Goal: Task Accomplishment & Management: Manage account settings

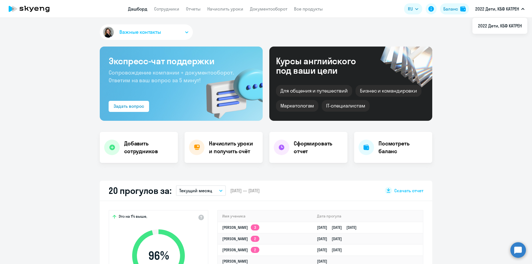
select select "30"
click at [522, 10] on button "2022 Дети, КБФ КАТРЕН" at bounding box center [500, 8] width 55 height 13
click at [505, 9] on p "2022 Дети, КБФ КАТРЕН" at bounding box center [498, 9] width 44 height 7
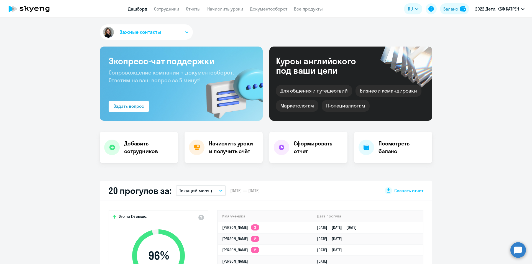
click at [506, 8] on p "2022 Дети, КБФ КАТРЕН" at bounding box center [498, 9] width 44 height 7
click at [301, 9] on link "Все продукты" at bounding box center [308, 9] width 29 height 6
click at [160, 9] on link "Сотрудники" at bounding box center [166, 9] width 25 height 6
select select "30"
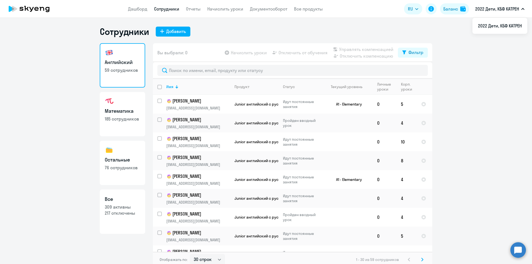
click at [514, 9] on p "2022 Дети, КБФ КАТРЕН" at bounding box center [498, 9] width 44 height 7
click at [137, 9] on link "Дашборд" at bounding box center [137, 9] width 19 height 6
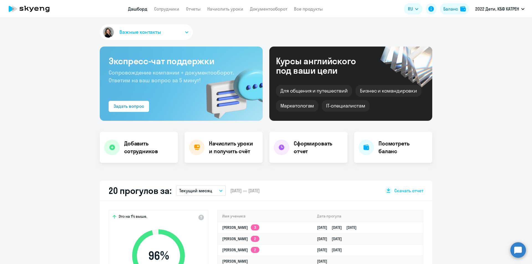
select select "30"
click at [28, 9] on icon at bounding box center [26, 8] width 4 height 5
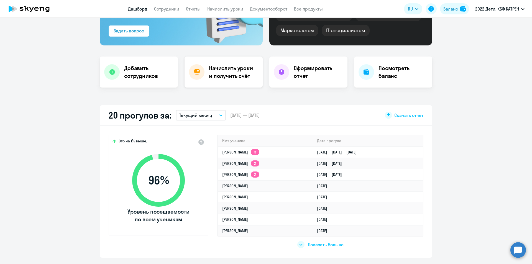
scroll to position [83, 0]
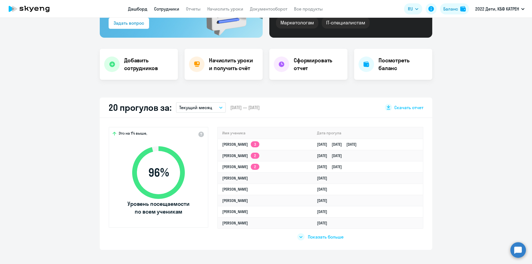
click at [165, 8] on link "Сотрудники" at bounding box center [166, 9] width 25 height 6
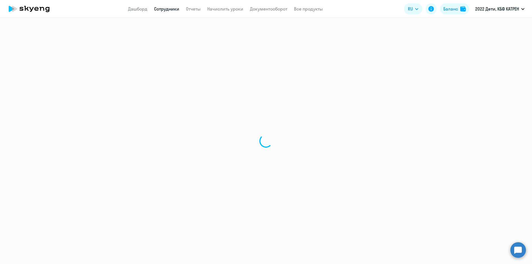
select select "30"
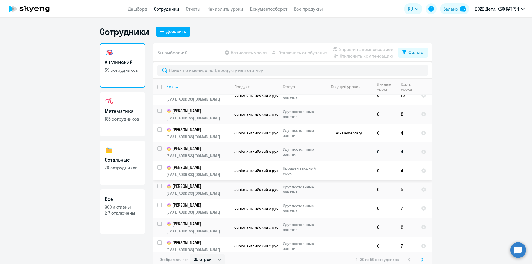
scroll to position [55, 0]
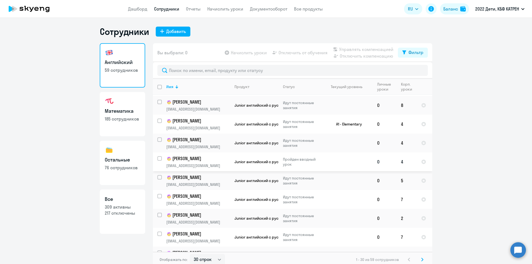
click at [158, 159] on input "select row 42338538" at bounding box center [163, 161] width 11 height 11
checkbox input "true"
click at [296, 54] on span "Отключить от обучения" at bounding box center [303, 52] width 49 height 7
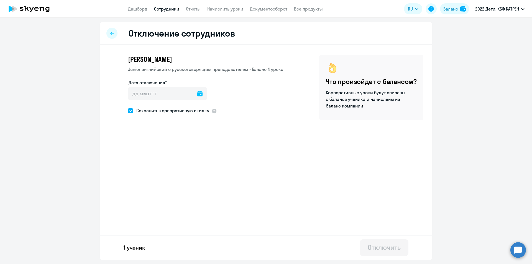
click at [197, 95] on icon at bounding box center [200, 94] width 6 height 6
click at [191, 168] on span "23" at bounding box center [191, 169] width 10 height 10
type input "[DATE]"
click at [130, 110] on span at bounding box center [130, 110] width 5 height 5
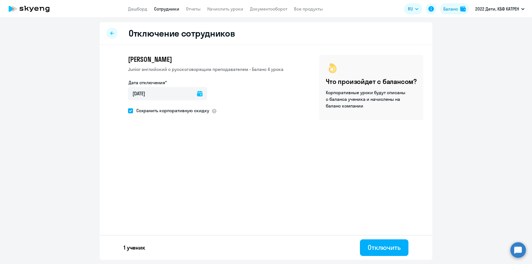
click at [128, 111] on input "Сохранить корпоративную скидку" at bounding box center [128, 111] width 0 height 0
checkbox input "false"
click at [390, 249] on div "Отключить" at bounding box center [384, 247] width 33 height 9
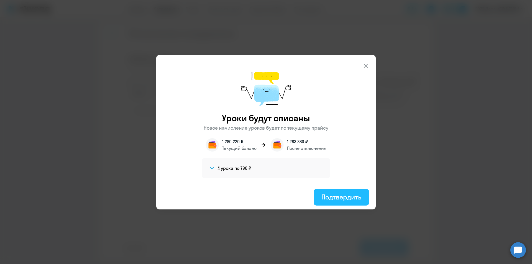
click at [351, 199] on div "Подтвердить" at bounding box center [342, 197] width 40 height 9
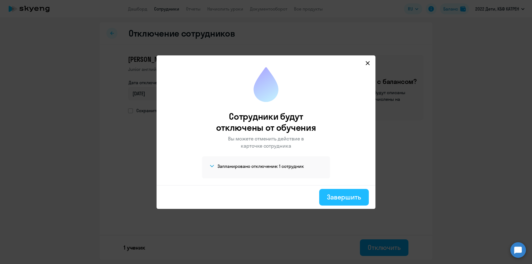
click at [346, 196] on div "Завершить" at bounding box center [344, 197] width 34 height 9
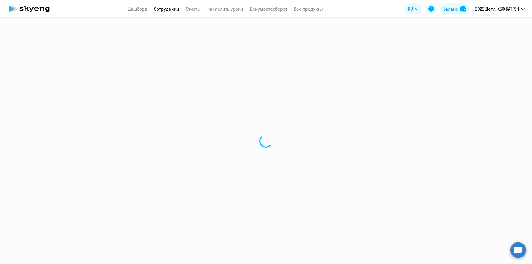
select select "30"
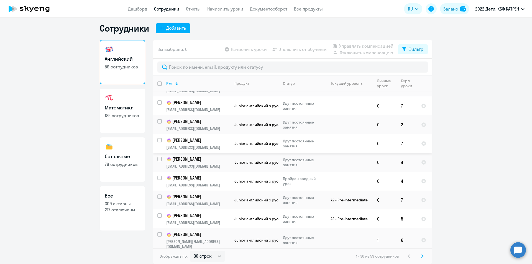
scroll to position [76, 0]
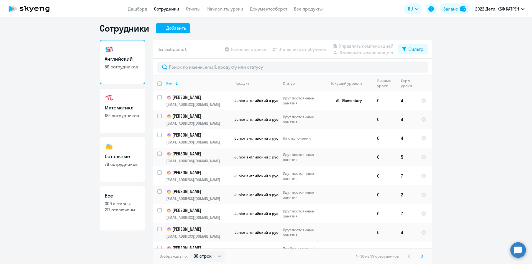
click at [116, 167] on p "76 сотрудников" at bounding box center [122, 164] width 35 height 6
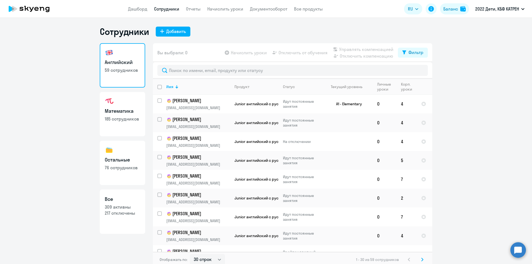
select select "30"
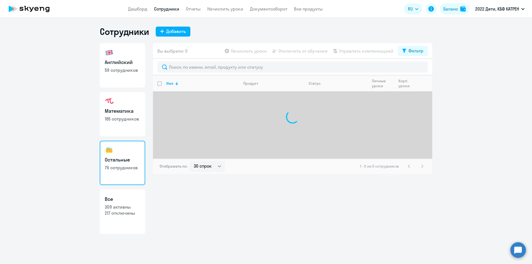
click at [123, 205] on p "309 активны" at bounding box center [122, 207] width 35 height 6
select select "30"
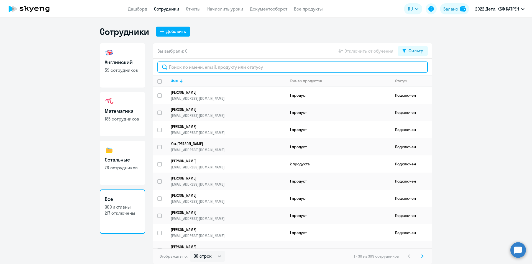
click at [292, 65] on input "text" at bounding box center [293, 67] width 271 height 11
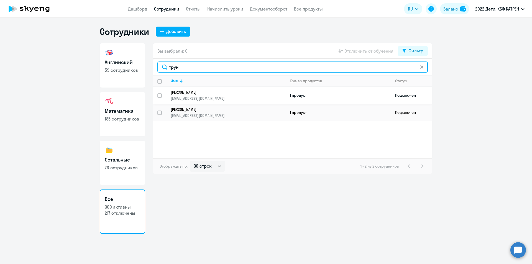
type input "трун"
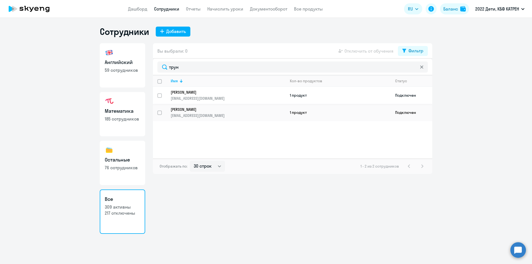
click at [190, 92] on p "[PERSON_NAME]" at bounding box center [224, 92] width 107 height 5
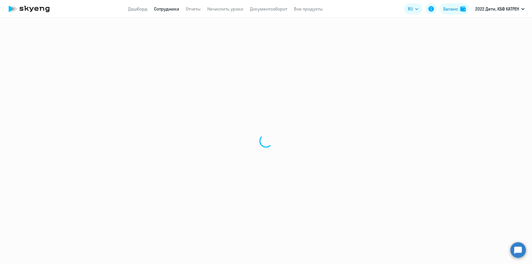
select select "english"
select select "30"
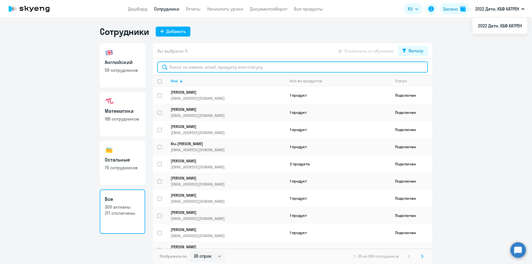
click at [205, 66] on input "text" at bounding box center [293, 67] width 271 height 11
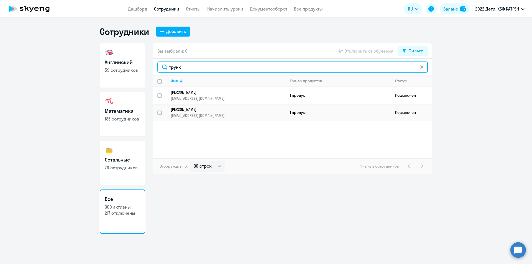
type input "трунк"
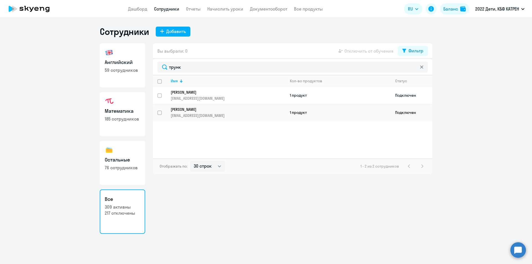
click at [159, 95] on input "select row 40615052" at bounding box center [163, 98] width 11 height 11
checkbox input "true"
click at [364, 52] on span "Отключить от обучения" at bounding box center [369, 51] width 49 height 7
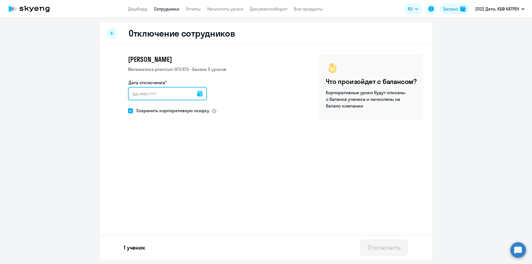
click at [173, 92] on input "Дата отключения*" at bounding box center [167, 93] width 79 height 13
click at [197, 95] on icon at bounding box center [200, 94] width 6 height 6
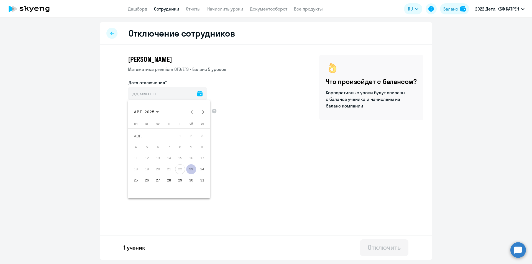
click at [192, 170] on span "23" at bounding box center [191, 169] width 10 height 10
type input "[DATE]"
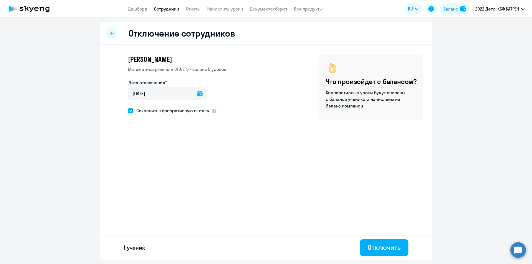
click at [129, 111] on span at bounding box center [130, 110] width 5 height 5
click at [128, 111] on input "Сохранить корпоративную скидку" at bounding box center [128, 111] width 0 height 0
checkbox input "false"
click at [378, 251] on div "Отключить" at bounding box center [384, 247] width 33 height 9
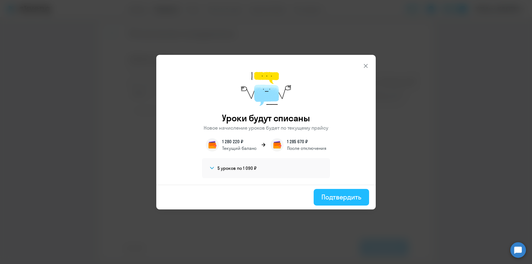
click at [348, 196] on div "Подтвердить" at bounding box center [342, 197] width 40 height 9
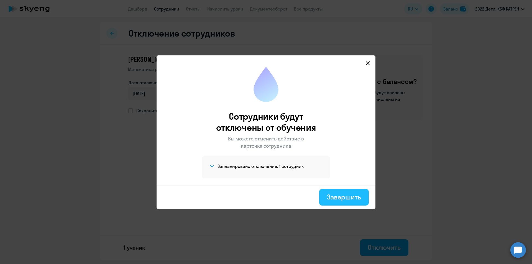
click at [347, 197] on div "Завершить" at bounding box center [344, 197] width 34 height 9
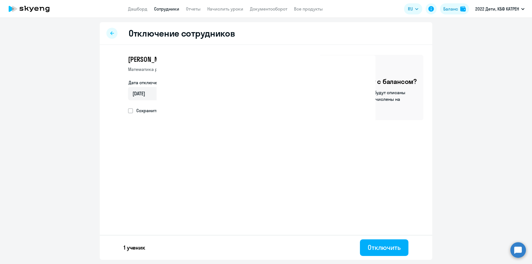
select select "30"
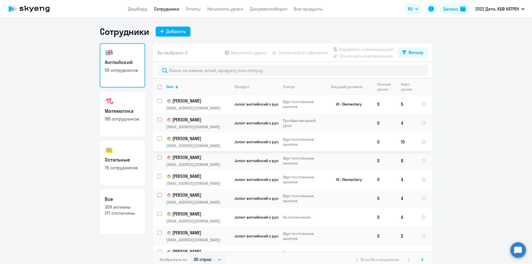
click at [200, 138] on p "[PERSON_NAME]" at bounding box center [197, 139] width 63 height 7
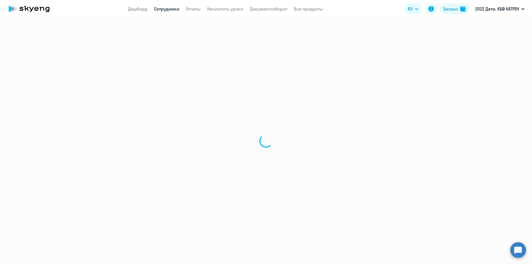
select select "english"
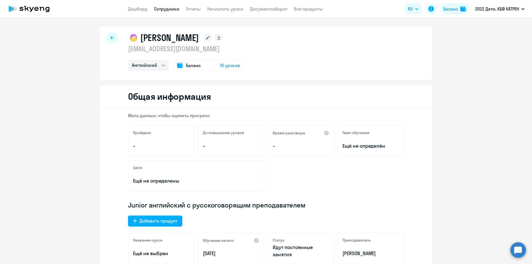
select select "30"
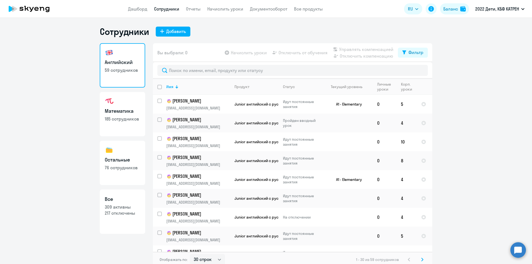
click at [126, 115] on link "Математика 185 сотрудников" at bounding box center [122, 114] width 45 height 44
select select "30"
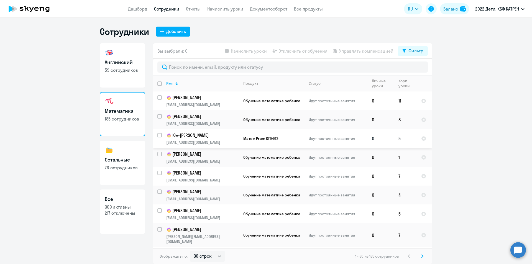
click at [207, 134] on p "Юн-[PERSON_NAME]" at bounding box center [202, 135] width 72 height 7
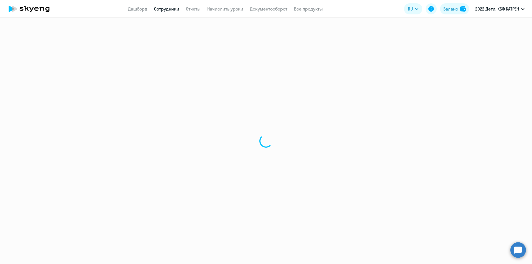
select select "math"
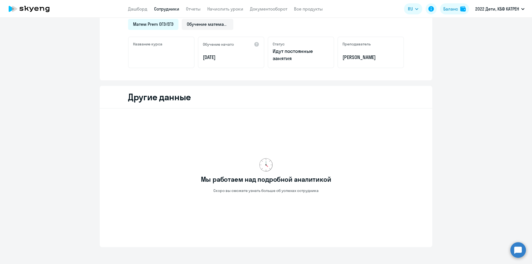
scroll to position [139, 0]
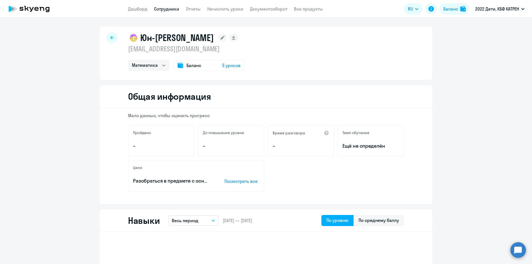
select select "30"
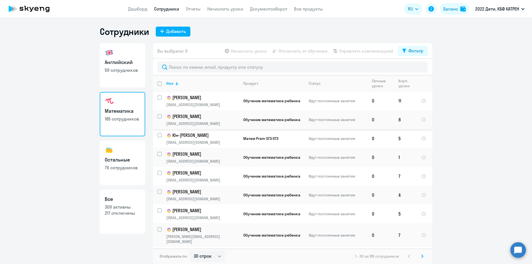
click at [193, 116] on p "[PERSON_NAME]" at bounding box center [202, 116] width 72 height 7
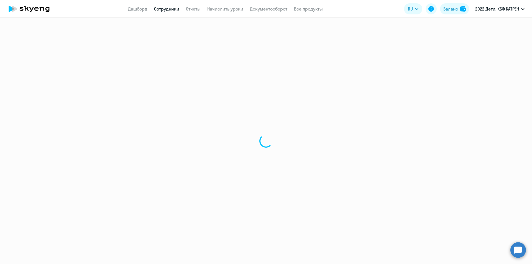
select select "math"
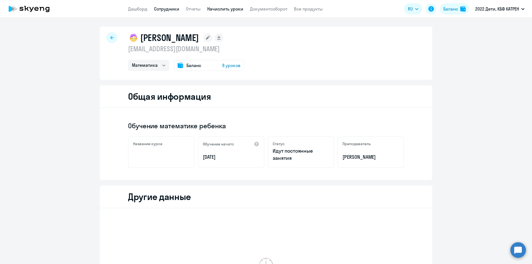
click at [229, 10] on link "Начислить уроки" at bounding box center [225, 9] width 36 height 6
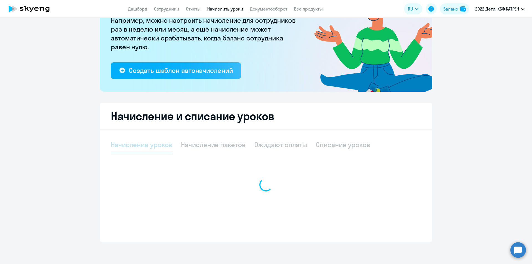
select select "10"
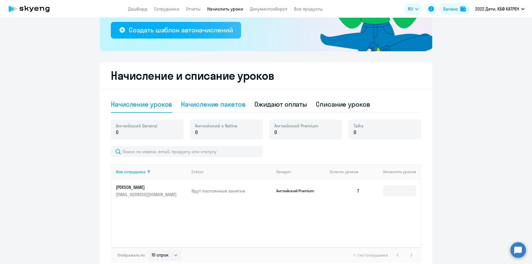
scroll to position [134, 0]
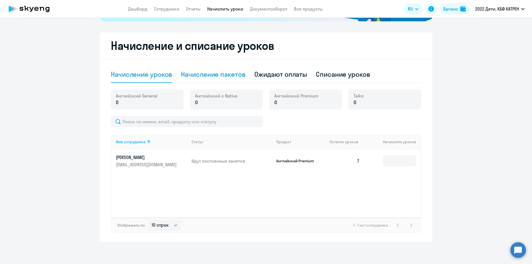
click at [226, 74] on div "Начисление пакетов" at bounding box center [213, 74] width 64 height 9
select select "10"
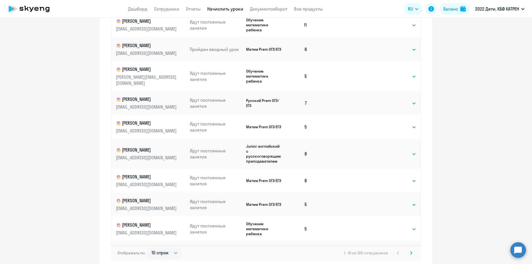
scroll to position [321, 0]
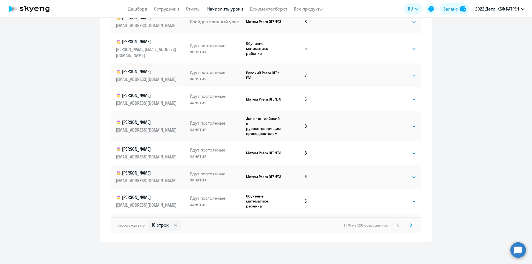
click at [408, 224] on svg-icon at bounding box center [411, 225] width 7 height 7
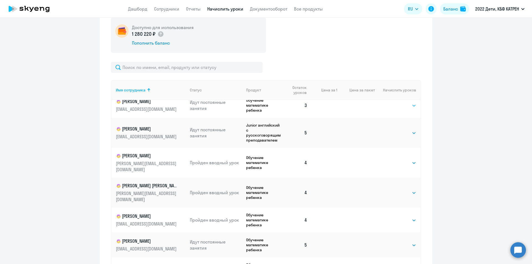
scroll to position [0, 0]
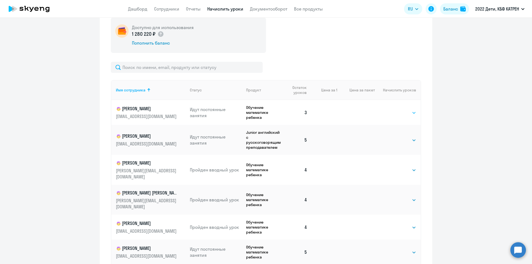
click at [403, 113] on select "Выбрать 4 8 16 32 64 128" at bounding box center [405, 113] width 23 height 7
select select "8"
click at [394, 110] on select "Выбрать 4 8 16 32 64 128" at bounding box center [405, 113] width 23 height 7
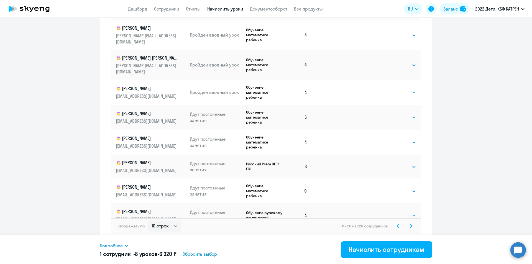
scroll to position [321, 0]
click at [407, 163] on select "Выбрать 4 8 16 32 64 128" at bounding box center [405, 166] width 23 height 7
select select "8"
click at [394, 163] on select "Выбрать 4 8 16 32 64 128" at bounding box center [405, 166] width 23 height 7
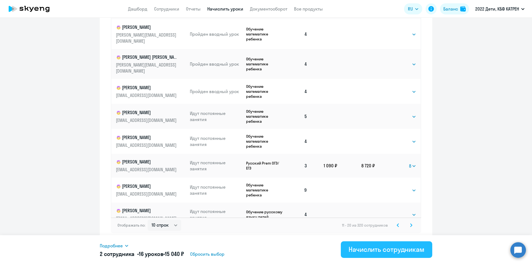
click at [398, 251] on div "Начислить сотрудникам" at bounding box center [387, 249] width 76 height 9
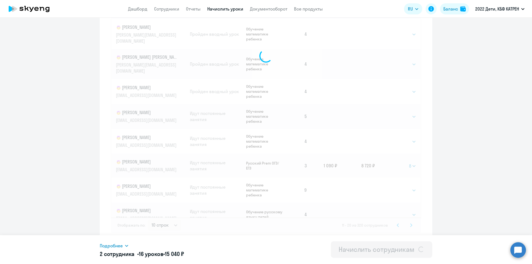
select select
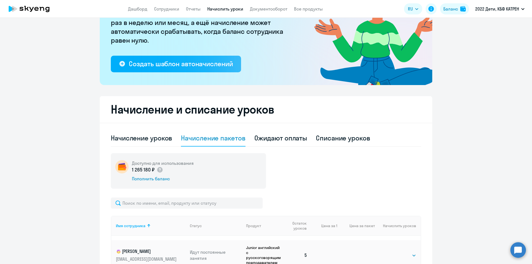
scroll to position [40, 0]
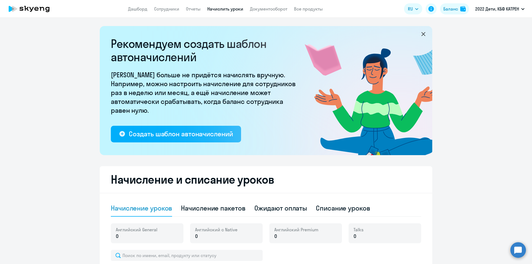
select select "10"
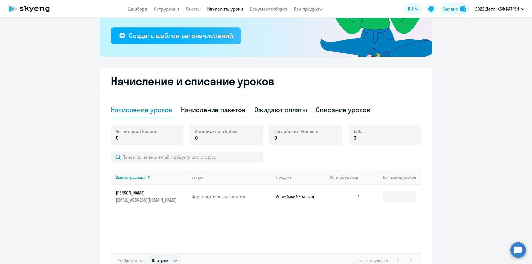
scroll to position [134, 0]
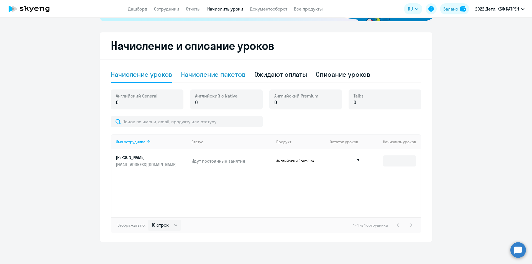
click at [215, 75] on div "Начисление пакетов" at bounding box center [213, 74] width 64 height 9
select select "10"
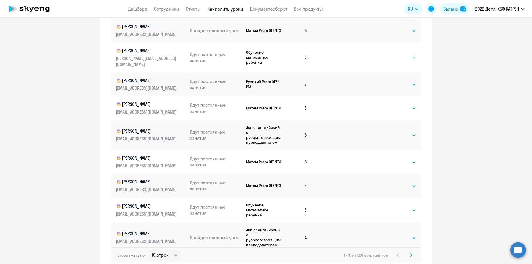
scroll to position [321, 0]
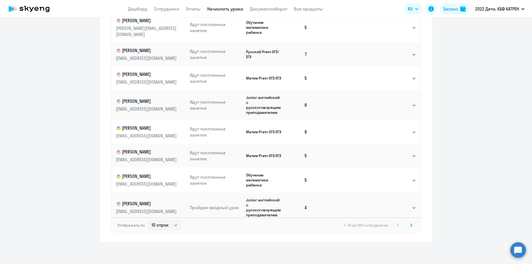
click at [411, 226] on icon at bounding box center [412, 225] width 2 height 3
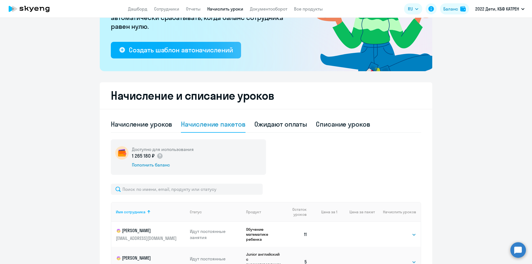
scroll to position [166, 0]
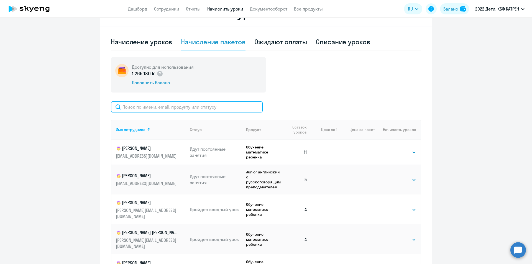
click at [141, 110] on input "text" at bounding box center [187, 106] width 152 height 11
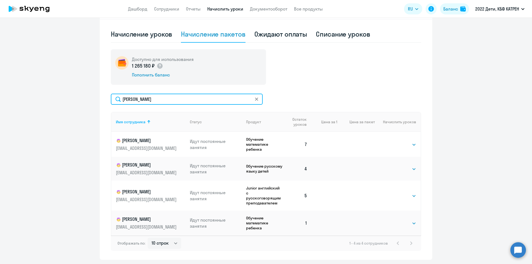
scroll to position [192, 0]
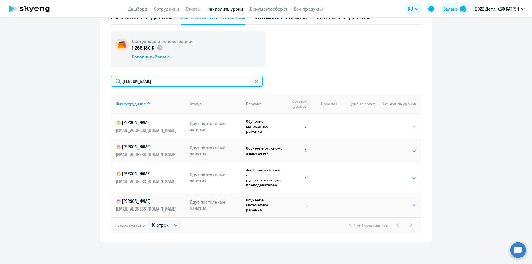
type input "щербак"
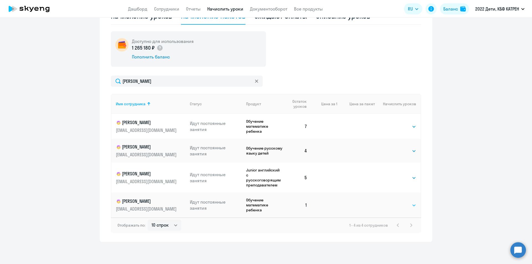
click at [409, 206] on select "Выбрать 4 8 16 32 64 128" at bounding box center [405, 205] width 23 height 7
select select "8"
click at [394, 202] on select "Выбрать 4 8 16 32 64 128" at bounding box center [405, 205] width 23 height 7
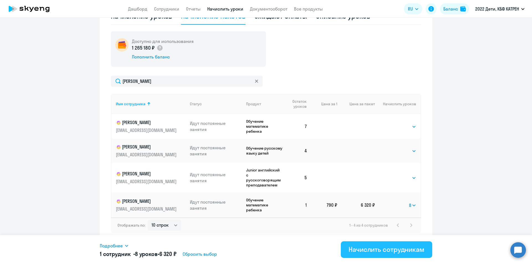
click at [389, 249] on div "Начислить сотрудникам" at bounding box center [387, 249] width 76 height 9
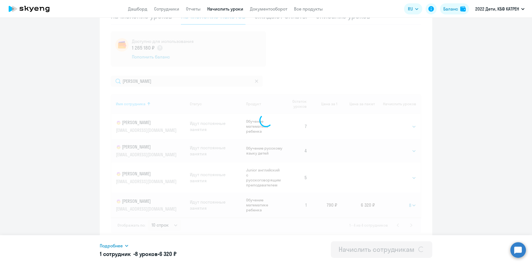
select select
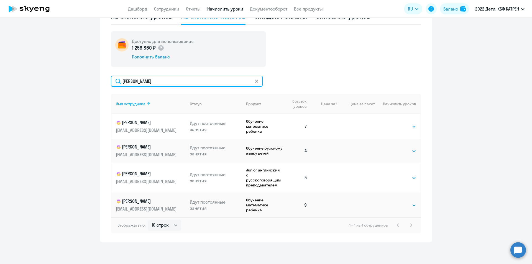
drag, startPoint x: 154, startPoint y: 80, endPoint x: 113, endPoint y: 80, distance: 41.3
click at [113, 80] on input "щербак" at bounding box center [187, 81] width 152 height 11
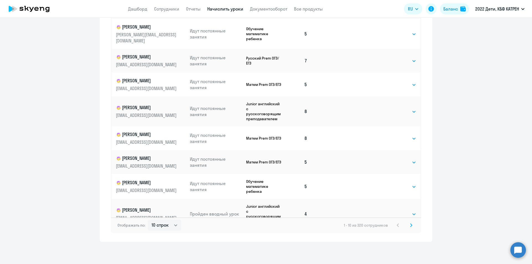
scroll to position [21, 0]
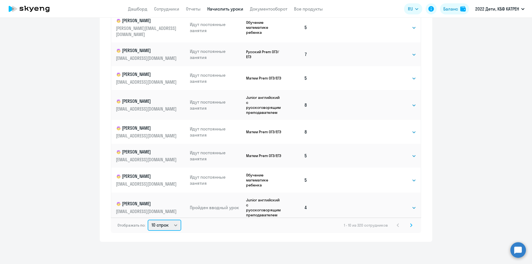
click at [172, 226] on select "10 строк 30 строк 50 строк" at bounding box center [165, 225] width 34 height 11
select select "50"
click at [148, 220] on select "10 строк 30 строк 50 строк" at bounding box center [165, 225] width 34 height 11
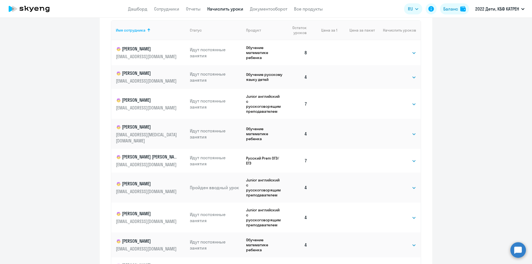
scroll to position [210, 0]
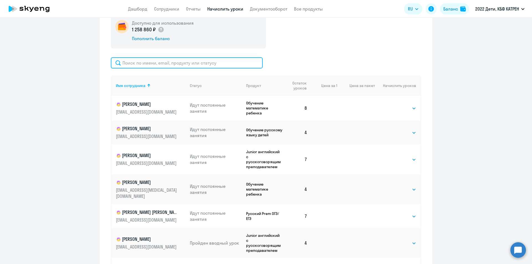
click at [206, 63] on input "text" at bounding box center [187, 62] width 152 height 11
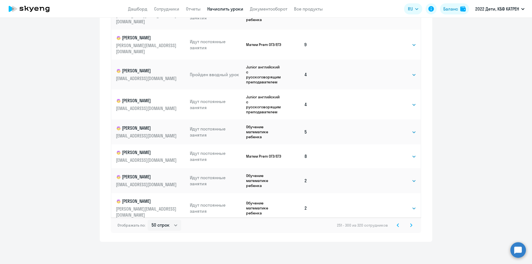
scroll to position [1052, 0]
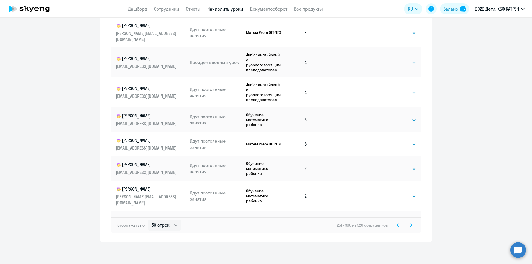
click at [397, 226] on icon at bounding box center [398, 226] width 2 height 4
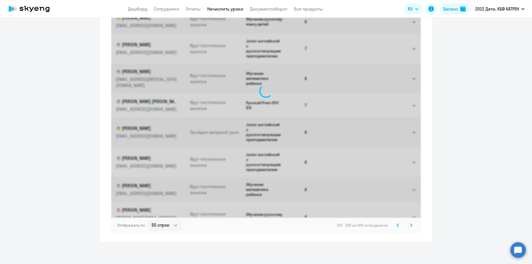
click at [397, 226] on icon at bounding box center [398, 226] width 2 height 4
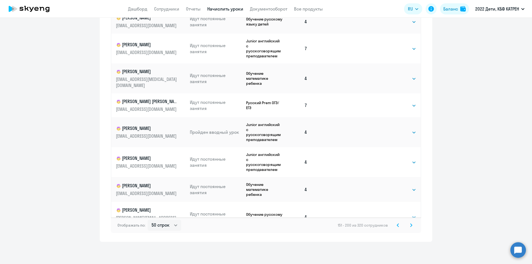
click at [397, 226] on icon at bounding box center [398, 226] width 2 height 4
click at [396, 226] on div "1 - 50 из 320 сотрудников" at bounding box center [379, 225] width 72 height 7
